Goal: Task Accomplishment & Management: Use online tool/utility

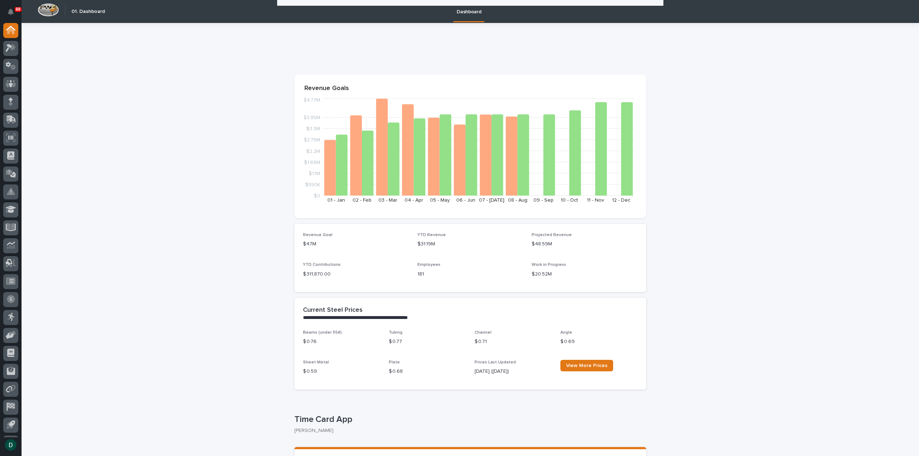
scroll to position [251, 0]
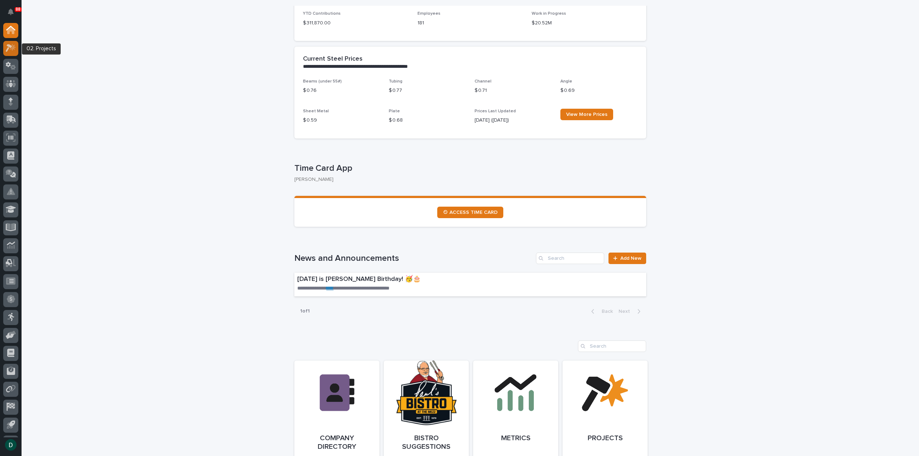
click at [7, 45] on icon at bounding box center [9, 48] width 6 height 8
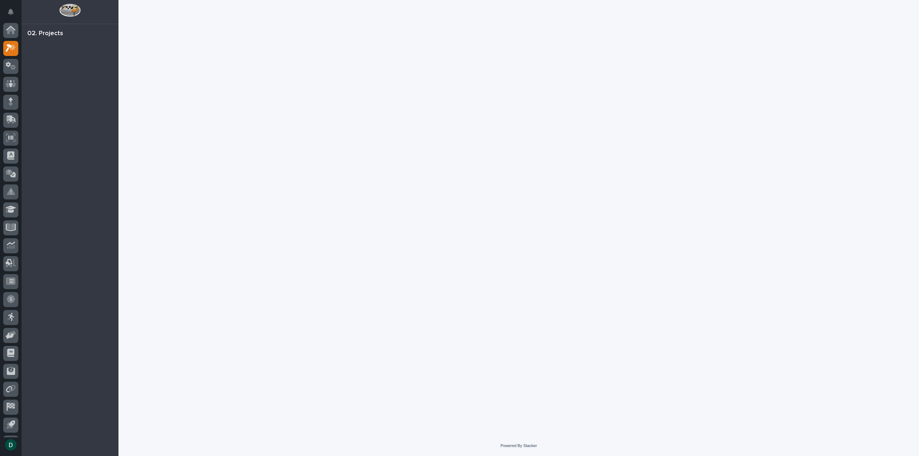
scroll to position [16, 0]
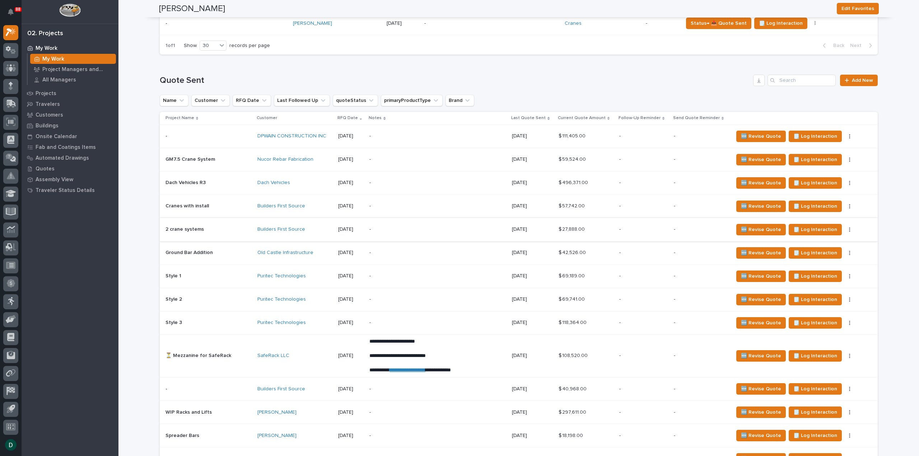
scroll to position [861, 0]
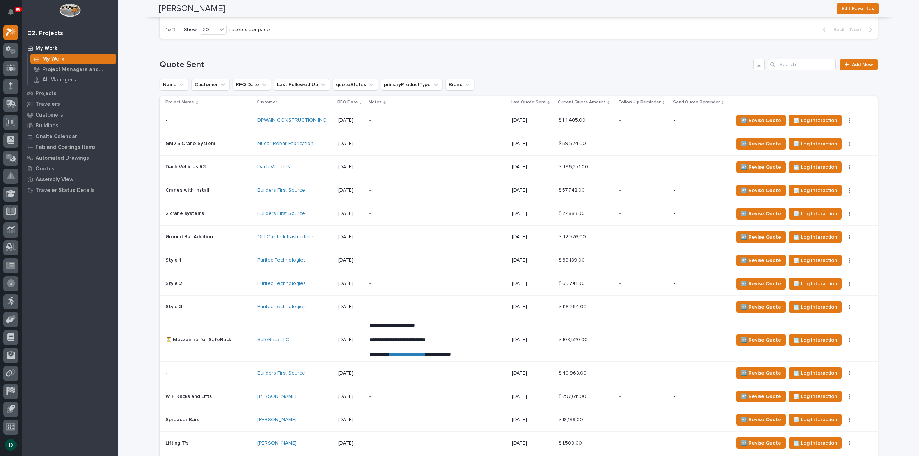
click at [234, 164] on p at bounding box center [208, 167] width 86 height 6
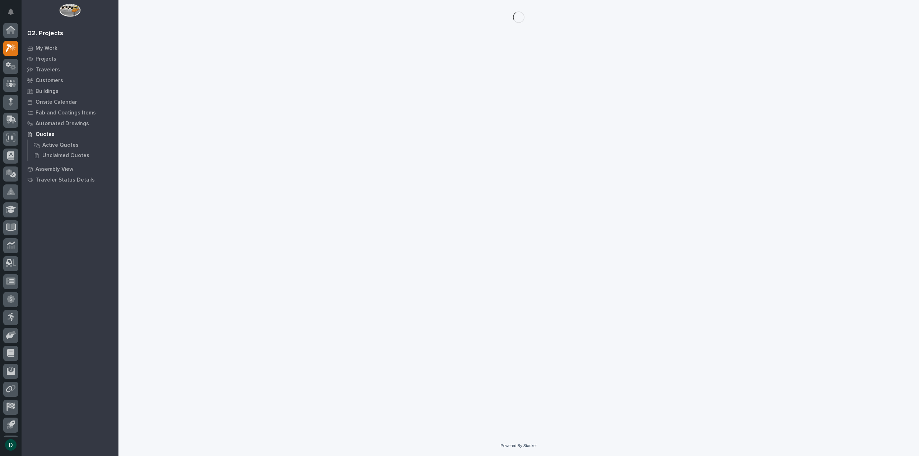
scroll to position [16, 0]
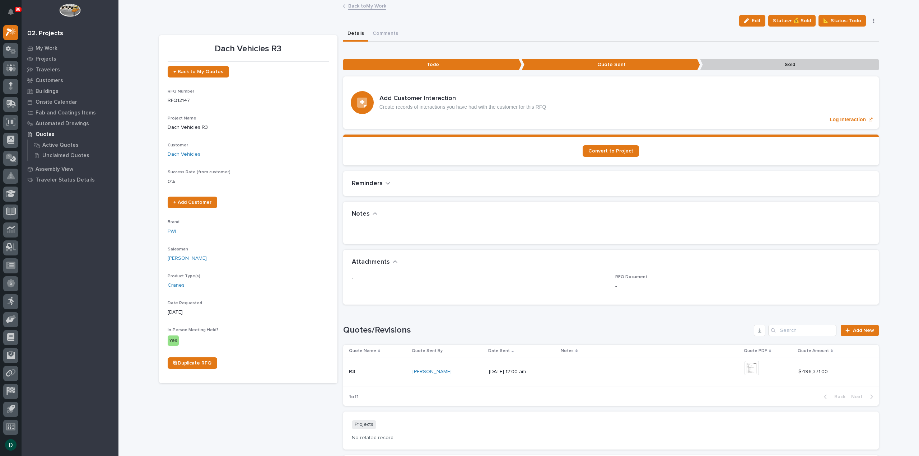
click at [362, 7] on link "Back to My Work" at bounding box center [367, 5] width 38 height 8
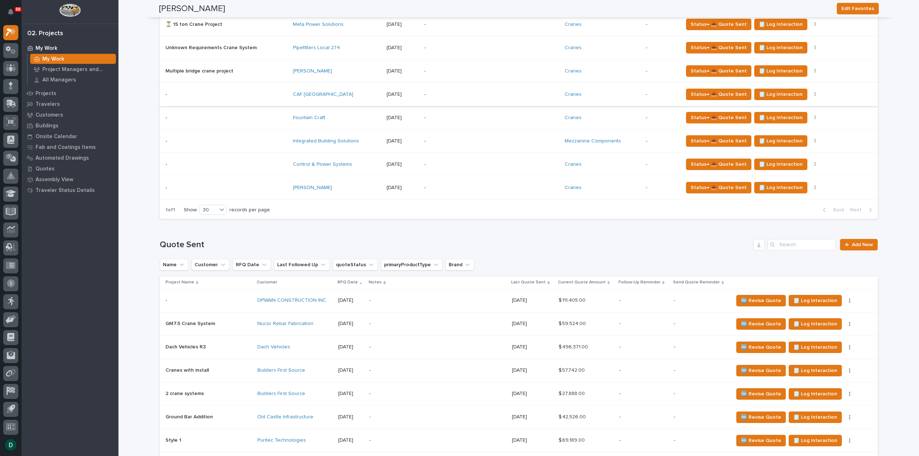
scroll to position [682, 0]
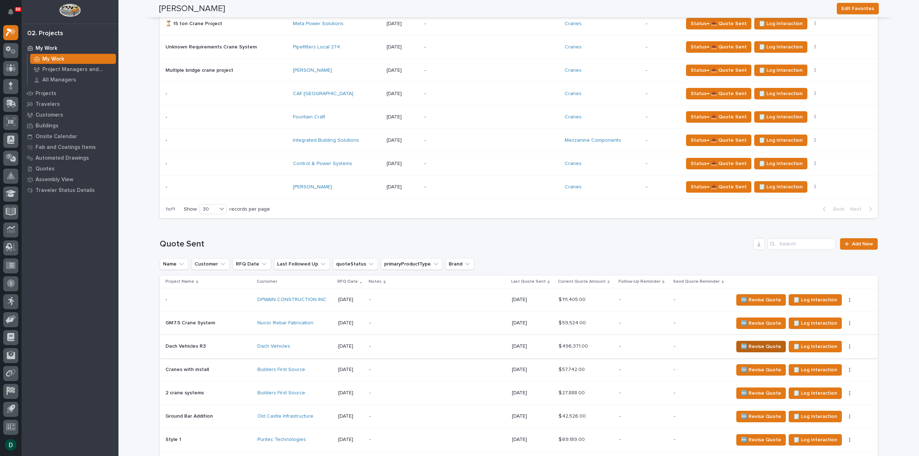
click at [765, 345] on span "🆕 Revise Quote" at bounding box center [761, 346] width 40 height 9
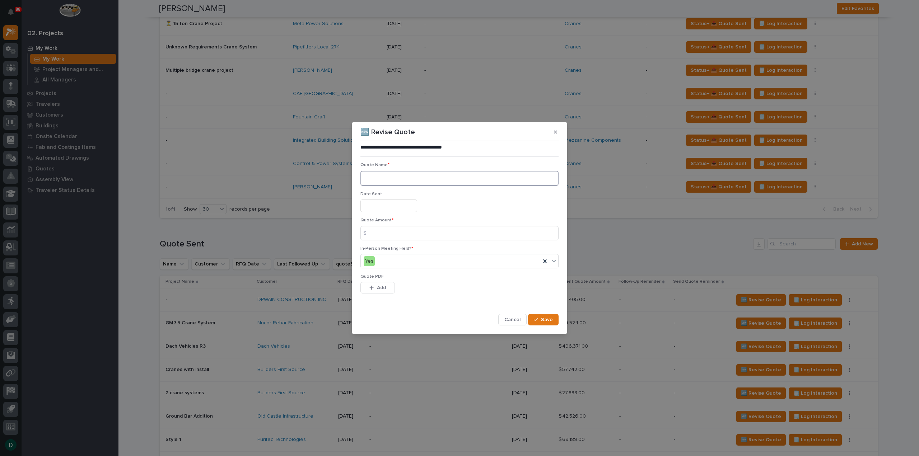
click at [414, 178] on textarea at bounding box center [459, 178] width 198 height 15
type textarea "****"
click at [410, 203] on input "text" at bounding box center [388, 206] width 57 height 13
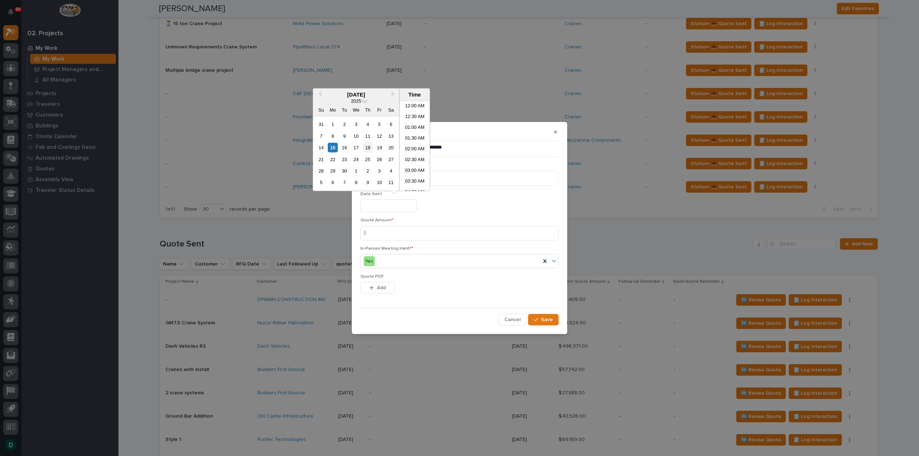
scroll to position [251, 0]
click at [332, 146] on div "15" at bounding box center [333, 148] width 10 height 10
type input "**********"
click at [393, 235] on input at bounding box center [459, 233] width 198 height 14
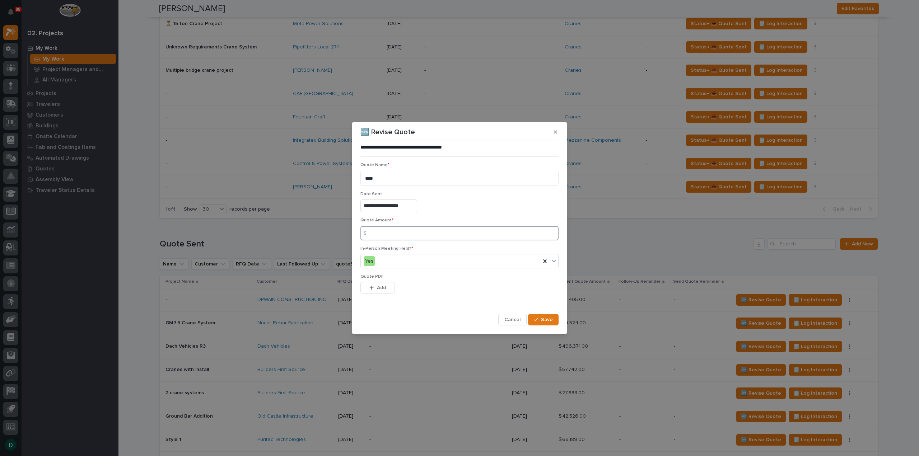
click at [402, 232] on input at bounding box center [459, 233] width 198 height 14
type input "534084"
click at [386, 288] on button "Add" at bounding box center [377, 287] width 34 height 11
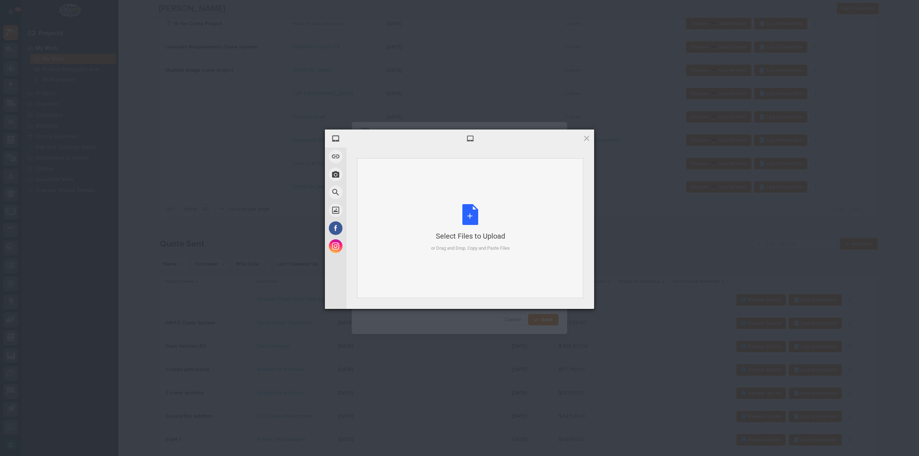
click at [474, 216] on div "Select Files to Upload or Drag and Drop, Copy and Paste Files" at bounding box center [470, 228] width 79 height 48
click at [581, 299] on span "Upload 1" at bounding box center [572, 299] width 36 height 14
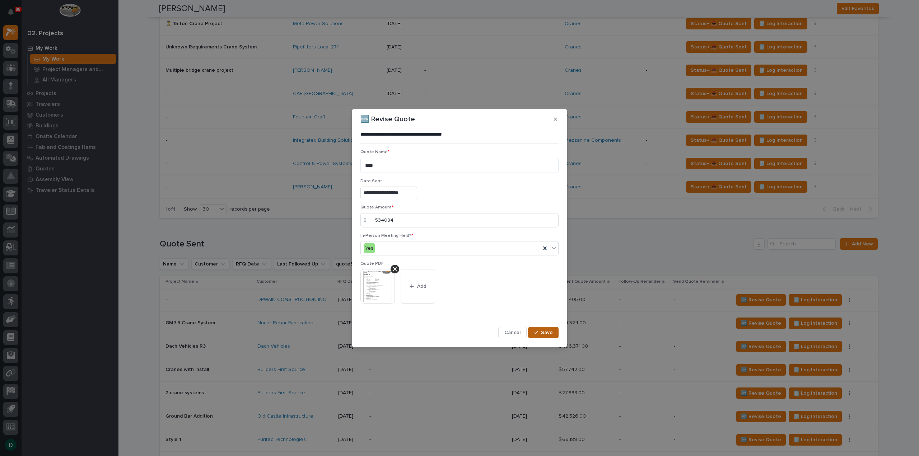
click at [550, 332] on span "Save" at bounding box center [547, 332] width 12 height 6
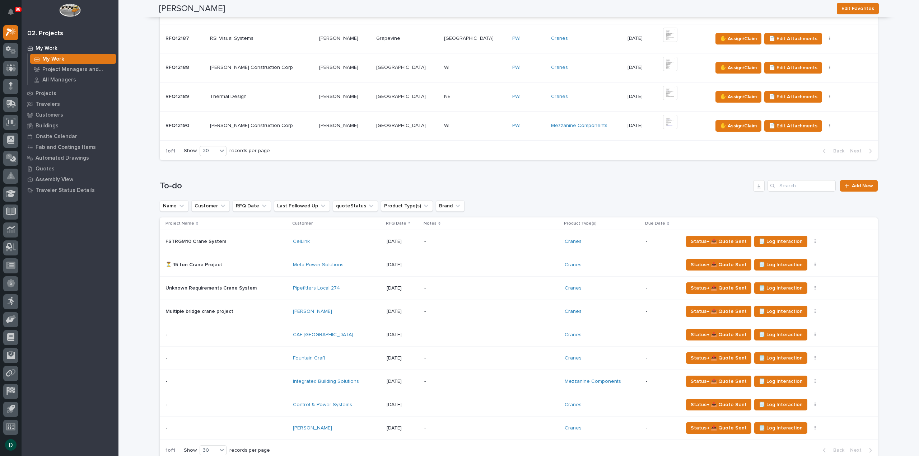
scroll to position [0, 0]
